Goal: Information Seeking & Learning: Learn about a topic

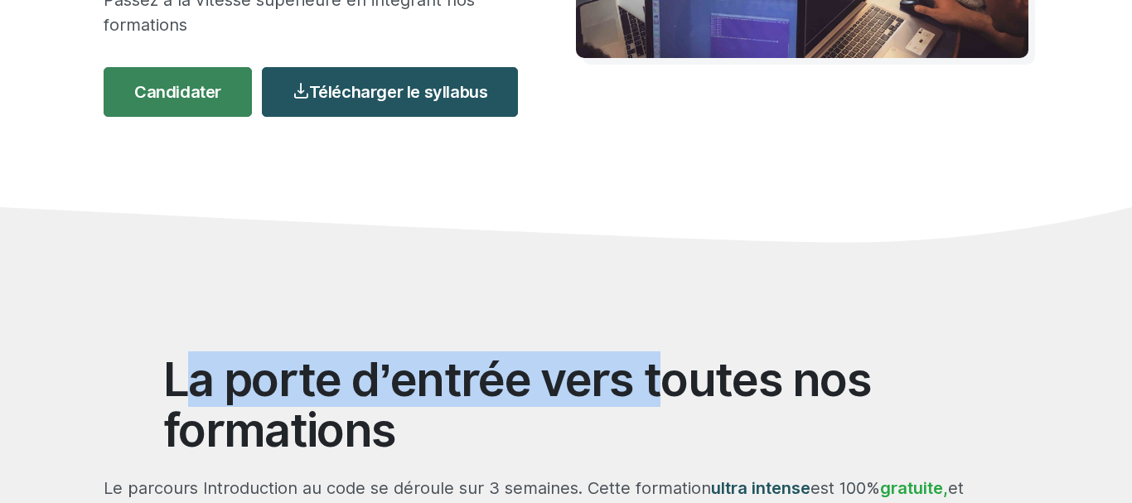
drag, startPoint x: 647, startPoint y: 400, endPoint x: 526, endPoint y: 46, distance: 373.3
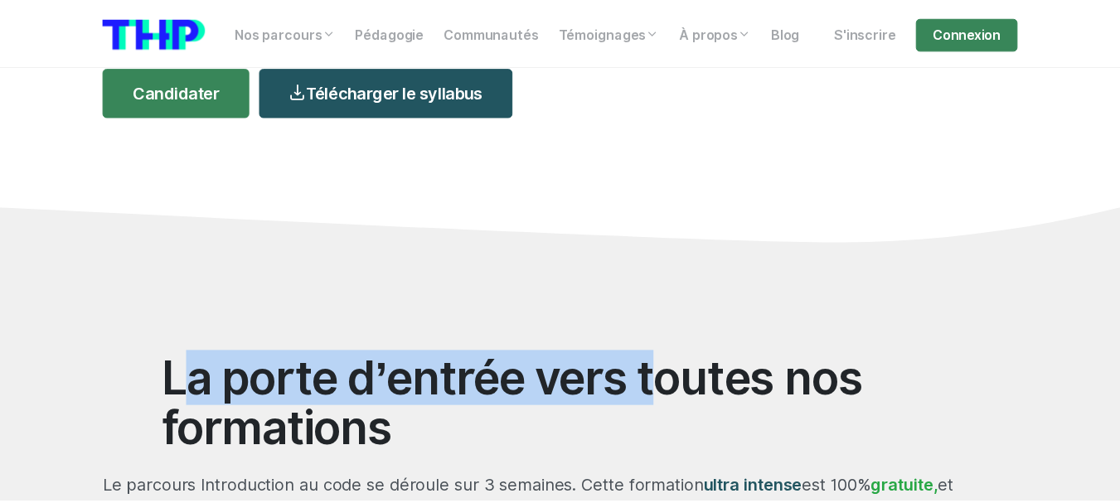
scroll to position [593, 0]
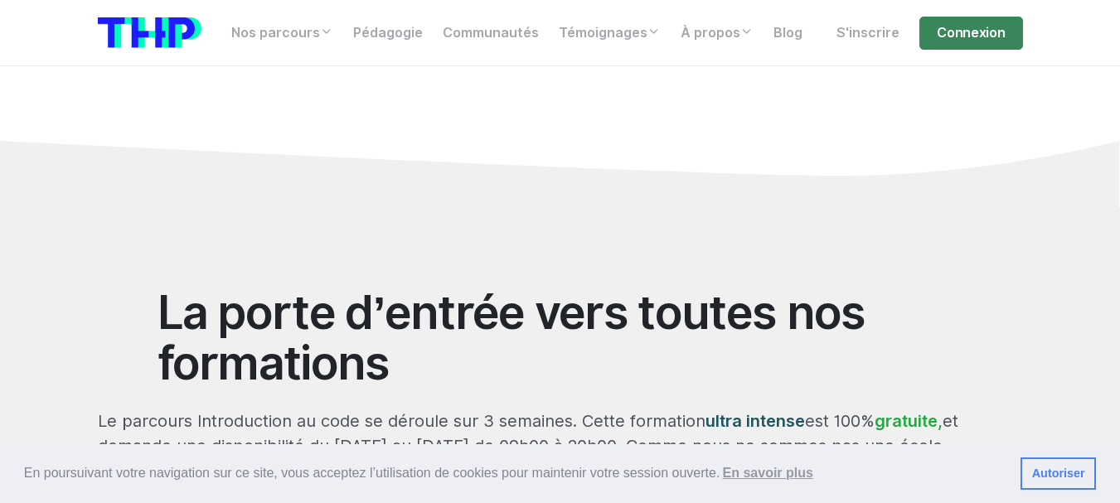
click at [206, 26] on div "Nos parcours Tous nos parcours index Découvrez votre futur arbre de compétences…" at bounding box center [560, 32] width 945 height 39
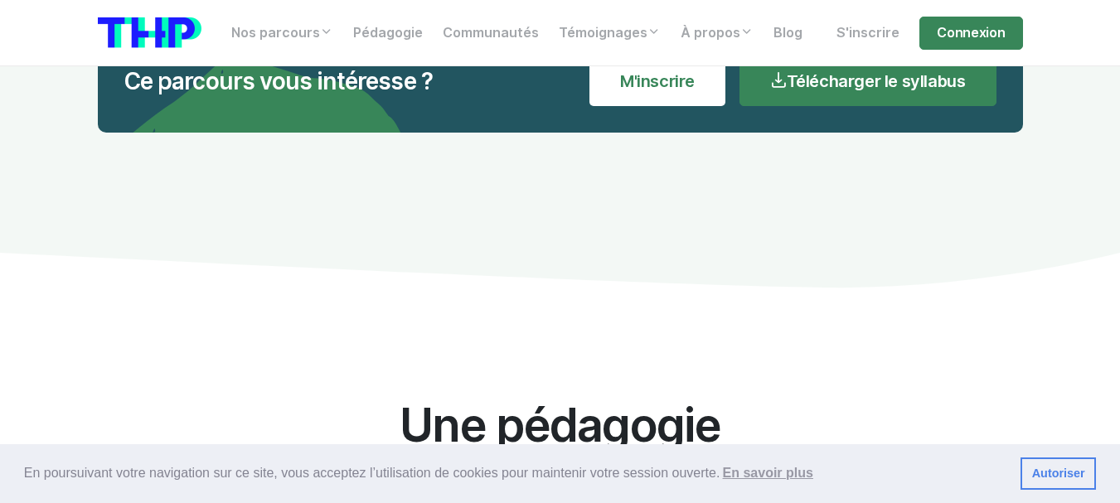
scroll to position [5101, 0]
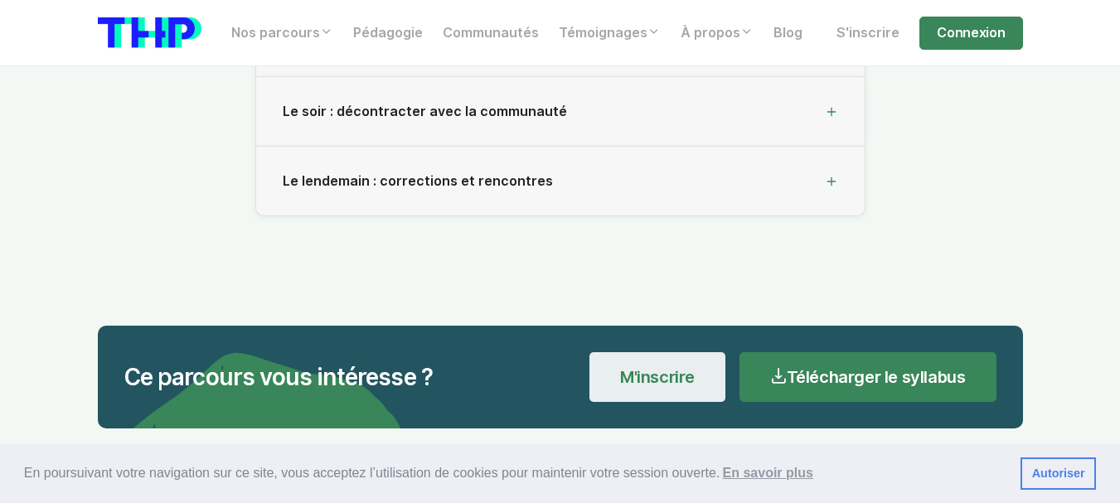
click at [683, 357] on link "M'inscrire" at bounding box center [657, 377] width 136 height 50
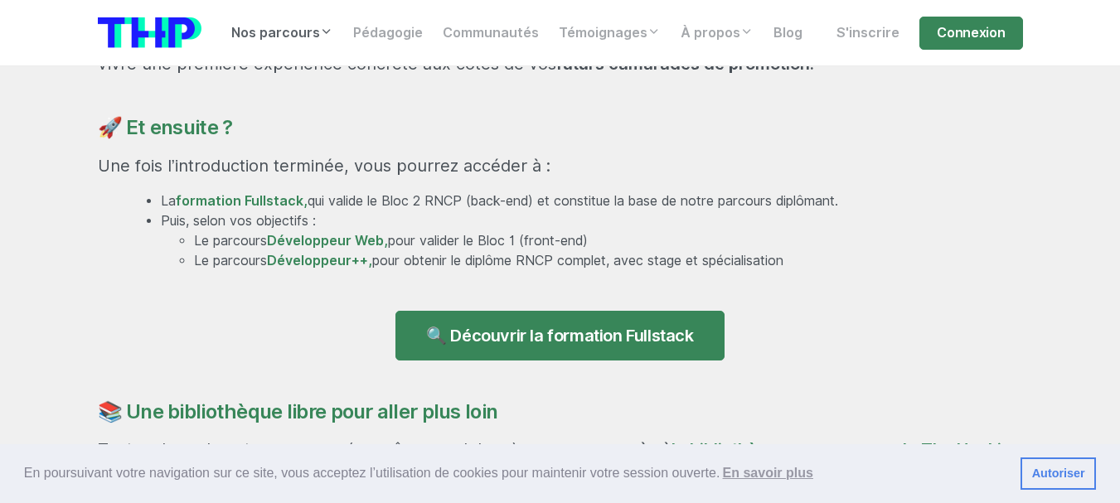
scroll to position [1121, 0]
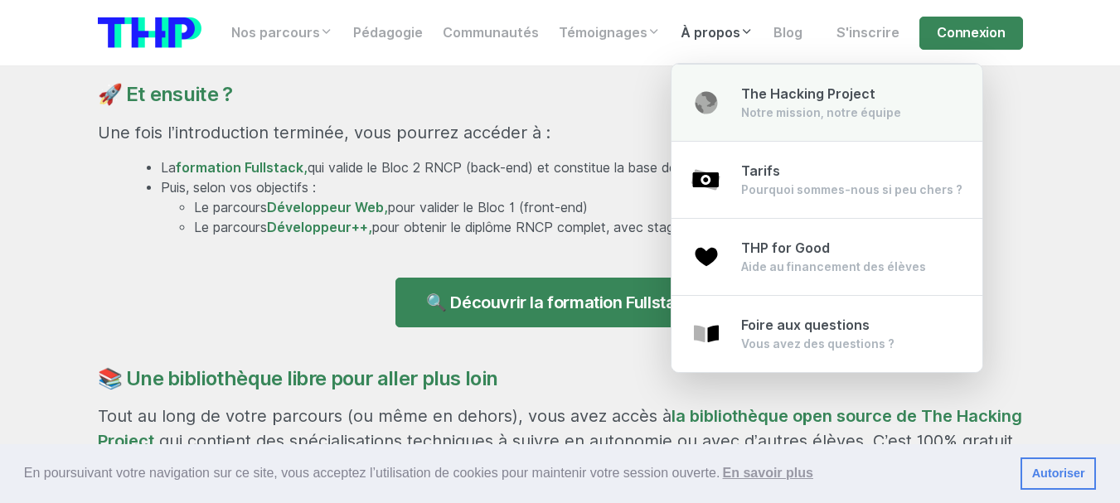
click at [750, 95] on span "The Hacking Project" at bounding box center [808, 94] width 134 height 16
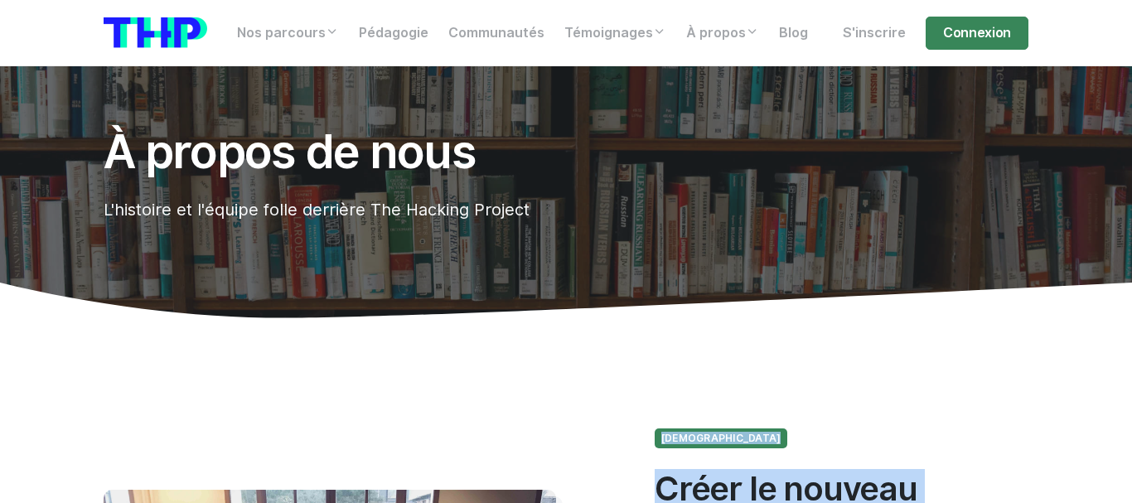
drag, startPoint x: 614, startPoint y: 419, endPoint x: 648, endPoint y: 536, distance: 120.9
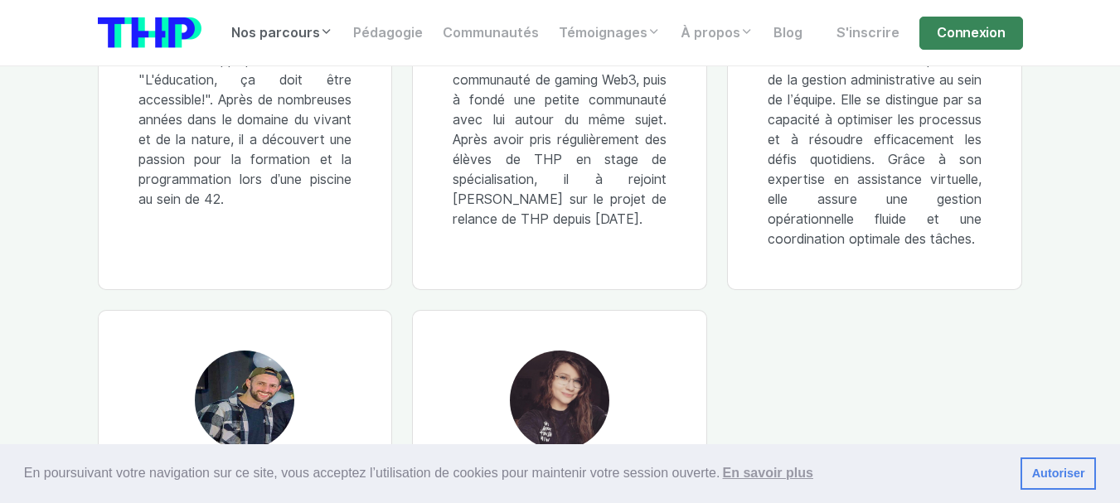
scroll to position [458, 0]
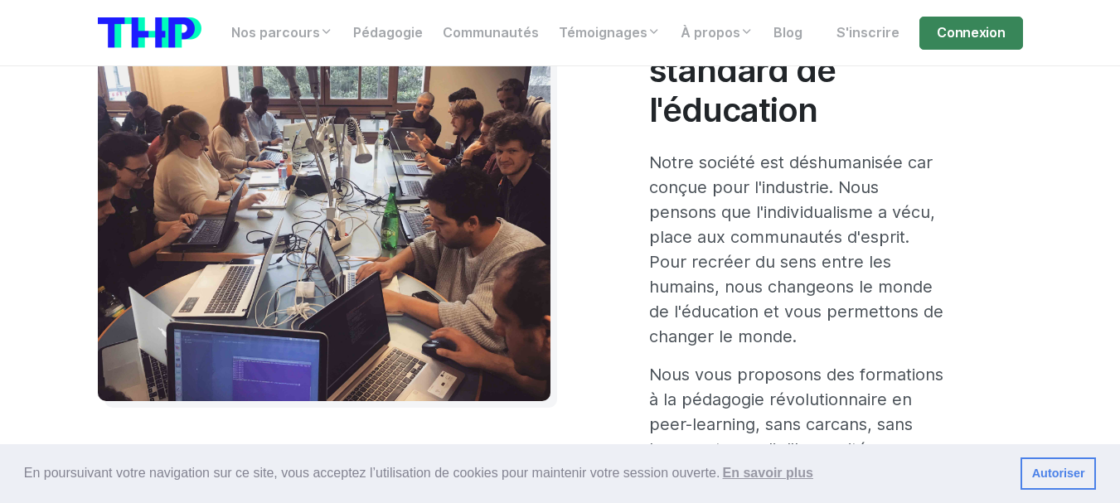
click at [1113, 78] on section "Notre mission Créer le nouveau standard de l'éducation Notre société est déshum…" at bounding box center [560, 250] width 1120 height 718
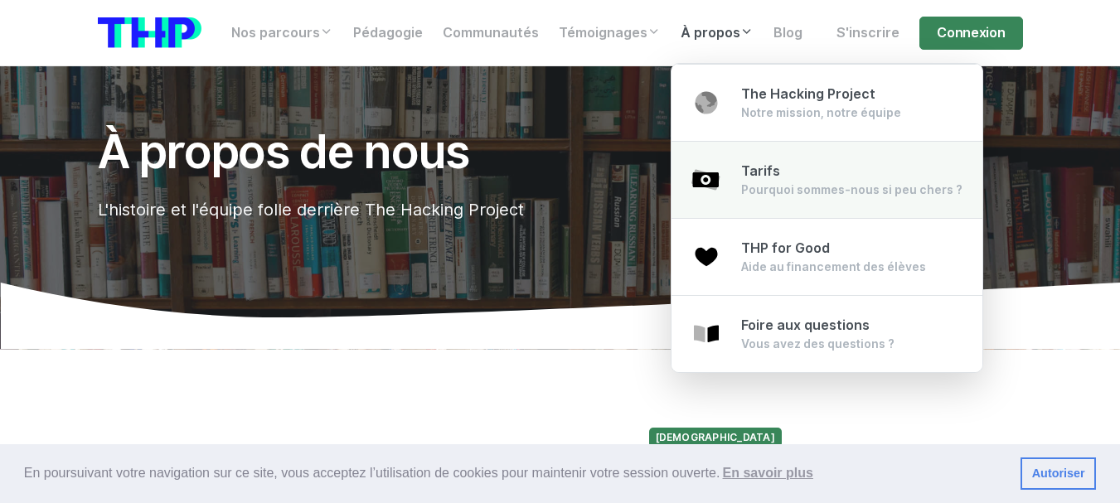
click at [772, 201] on link "Tarifs Pourquoi sommes-nous si peu chers ?" at bounding box center [827, 180] width 311 height 78
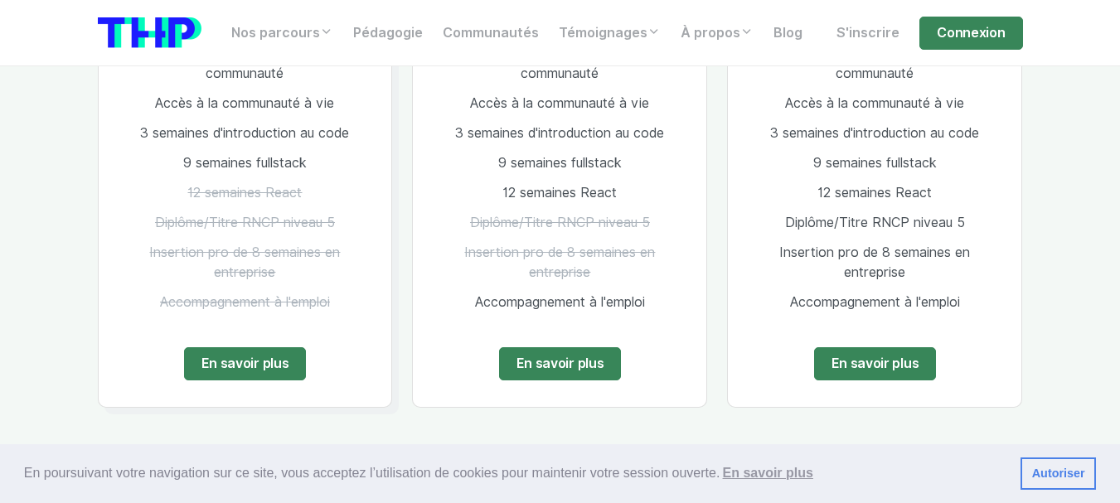
scroll to position [2409, 0]
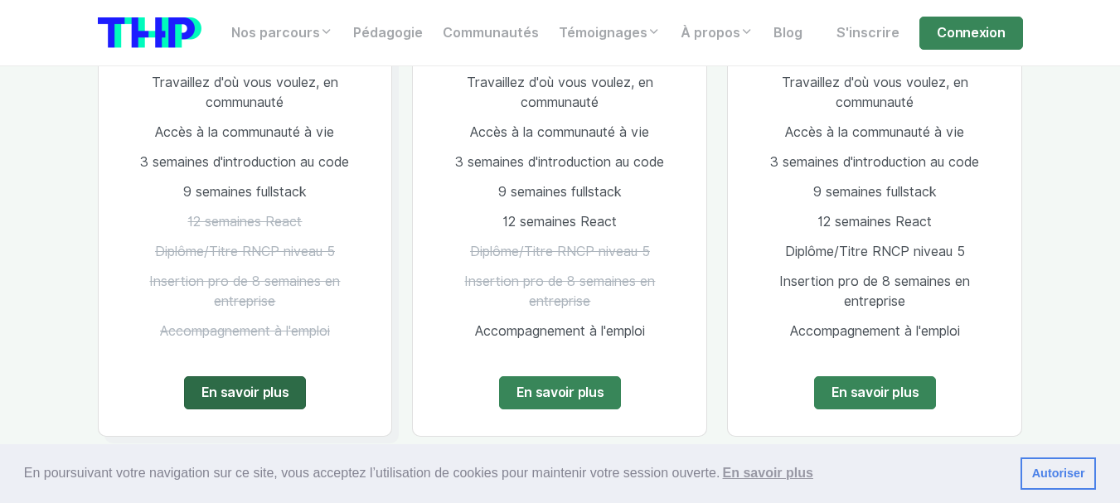
click at [216, 376] on link "En savoir plus" at bounding box center [245, 392] width 123 height 33
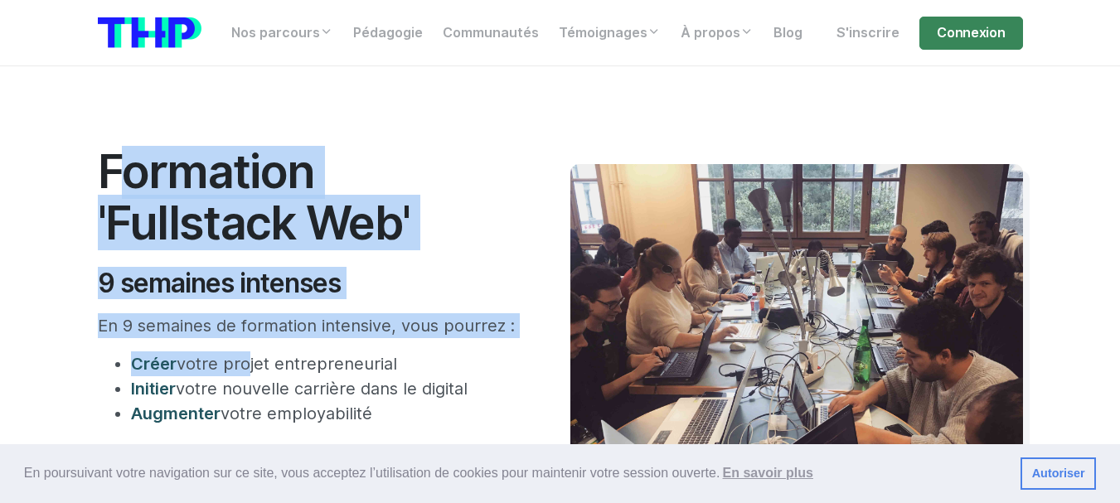
drag, startPoint x: 77, startPoint y: 189, endPoint x: 243, endPoint y: 373, distance: 247.7
click at [243, 373] on section "Formation 'Fullstack Web' 9 semaines intenses En 9 semaines de formation intens…" at bounding box center [560, 383] width 1120 height 634
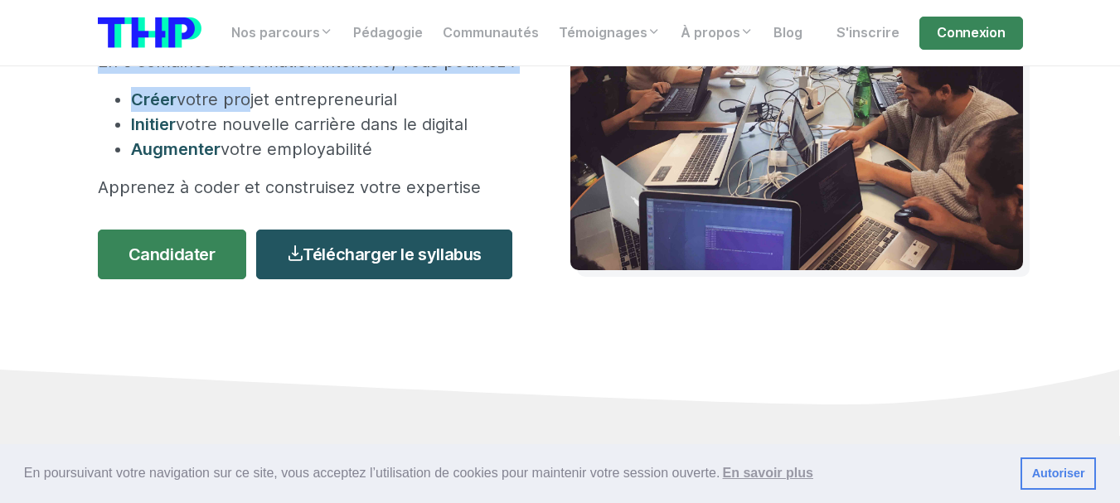
scroll to position [231, 0]
